Goal: Task Accomplishment & Management: Use online tool/utility

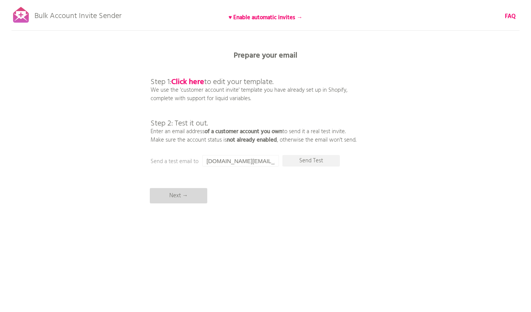
click at [163, 198] on p "Next →" at bounding box center [178, 195] width 57 height 15
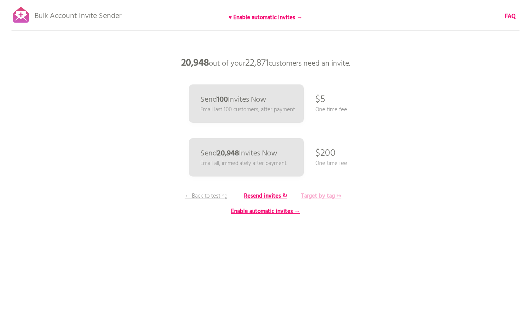
click at [320, 197] on b "Target by tag ↦" at bounding box center [321, 195] width 40 height 9
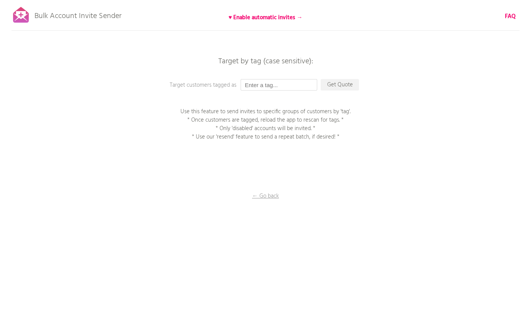
click at [268, 84] on input "text" at bounding box center [279, 84] width 77 height 11
paste input "Purchased Once"
type input "Purchased Once"
click at [327, 83] on p "Get Quote" at bounding box center [340, 84] width 38 height 11
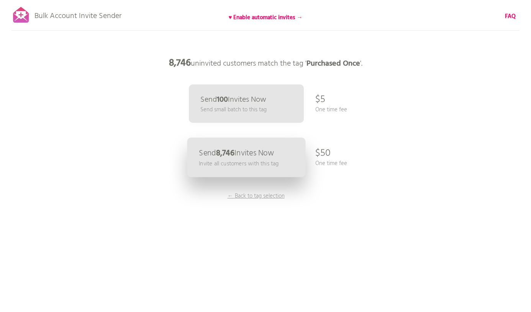
click at [281, 154] on link "Send 8,746 Invites Now Invite all customers with this tag" at bounding box center [246, 157] width 118 height 39
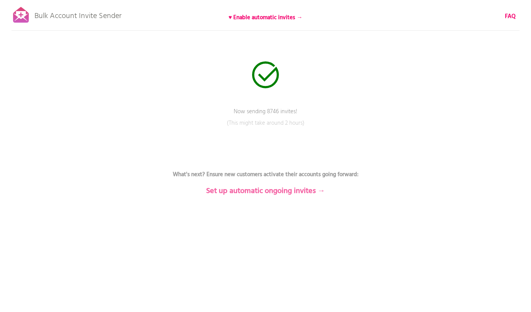
click at [262, 193] on b "Set up automatic ongoing invites →" at bounding box center [265, 191] width 119 height 12
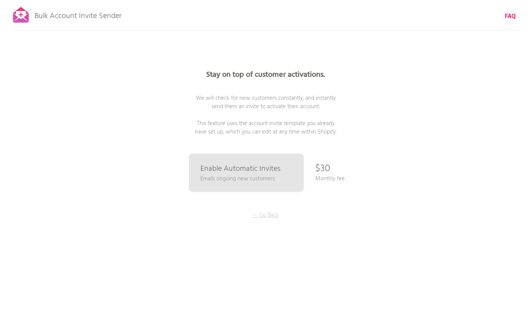
click at [264, 214] on p "← Go Back" at bounding box center [265, 215] width 57 height 8
